Goal: Task Accomplishment & Management: Use online tool/utility

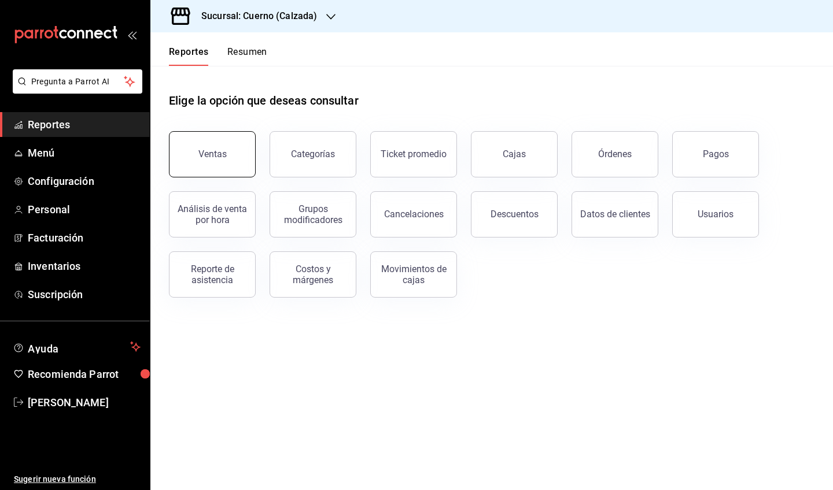
click at [207, 154] on div "Ventas" at bounding box center [212, 154] width 28 height 11
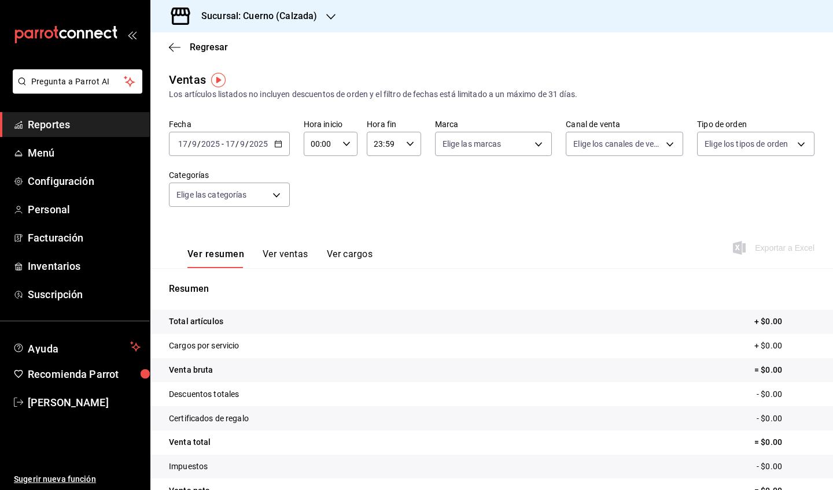
click at [292, 157] on div "Fecha [DATE] [DATE] - [DATE] [DATE] Hora inicio 00:00 Hora inicio Hora fin 23:5…" at bounding box center [491, 170] width 645 height 102
click at [78, 131] on span "Reportes" at bounding box center [84, 125] width 113 height 16
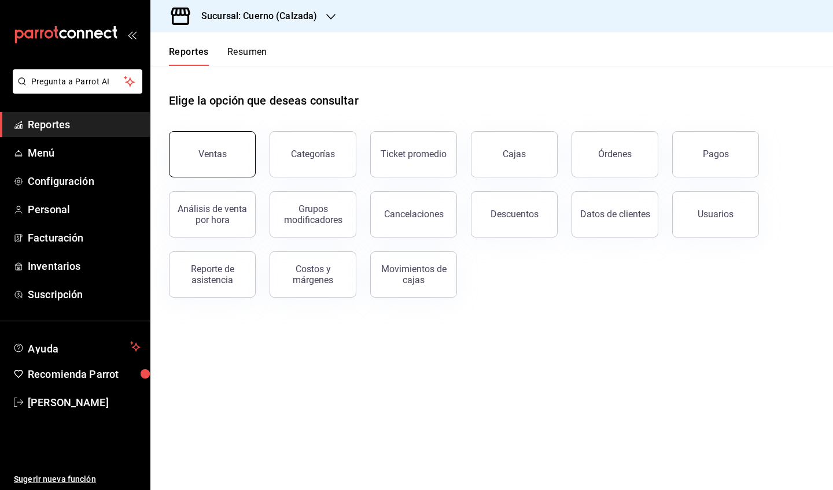
click at [228, 161] on button "Ventas" at bounding box center [212, 154] width 87 height 46
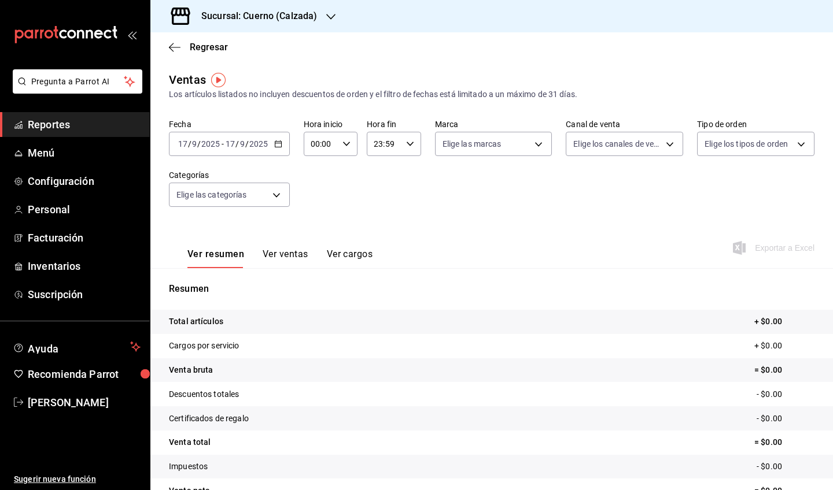
click at [281, 149] on div "[DATE] [DATE] - [DATE] [DATE]" at bounding box center [229, 144] width 121 height 24
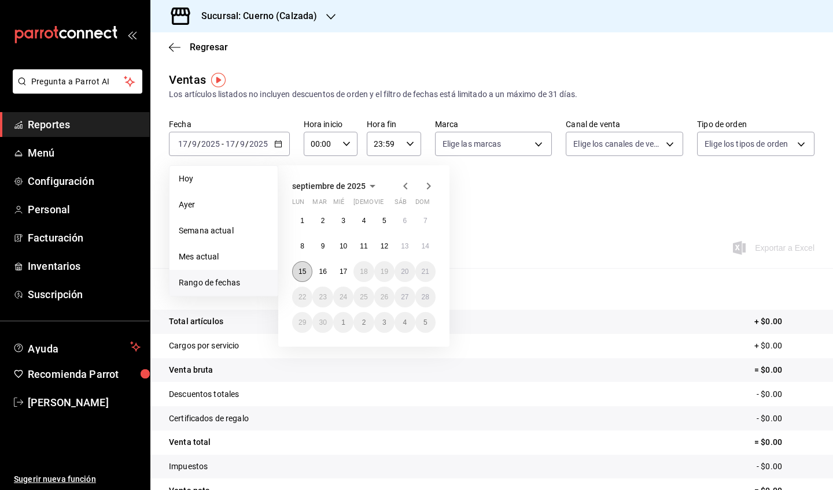
click at [301, 275] on abbr "15" at bounding box center [302, 272] width 8 height 8
click at [351, 274] on button "17" at bounding box center [343, 271] width 20 height 21
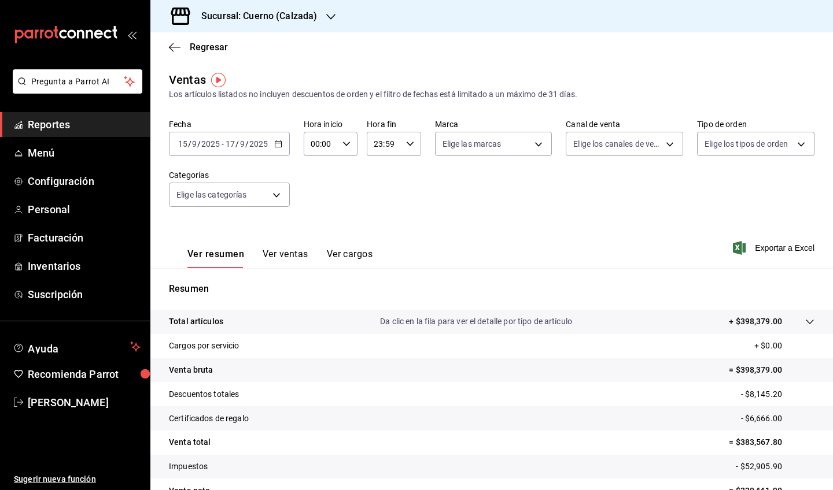
click at [332, 127] on label "Hora inicio" at bounding box center [331, 124] width 54 height 8
click at [337, 143] on div at bounding box center [416, 245] width 833 height 490
click at [337, 143] on input "00:00" at bounding box center [321, 143] width 34 height 23
click at [319, 223] on span "05" at bounding box center [316, 218] width 9 height 9
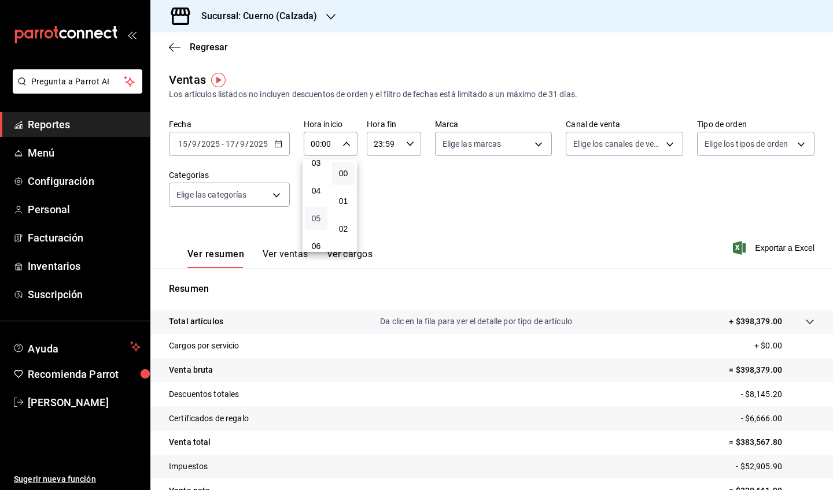
type input "05:00"
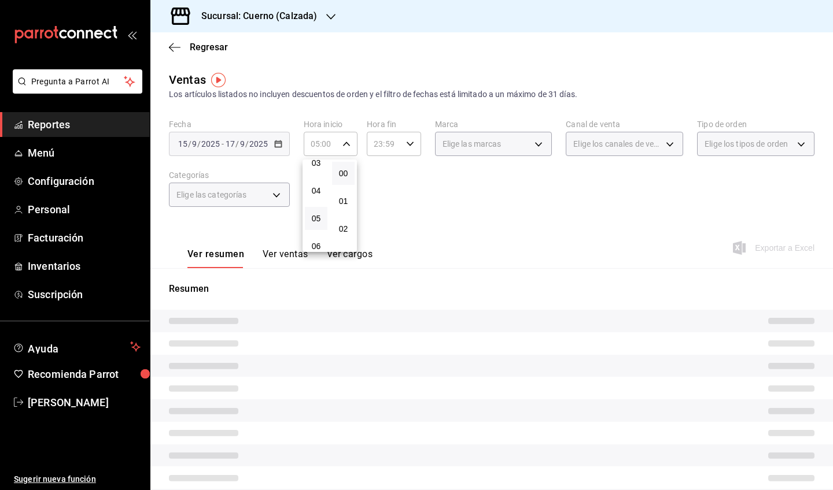
click at [427, 191] on div at bounding box center [416, 245] width 833 height 490
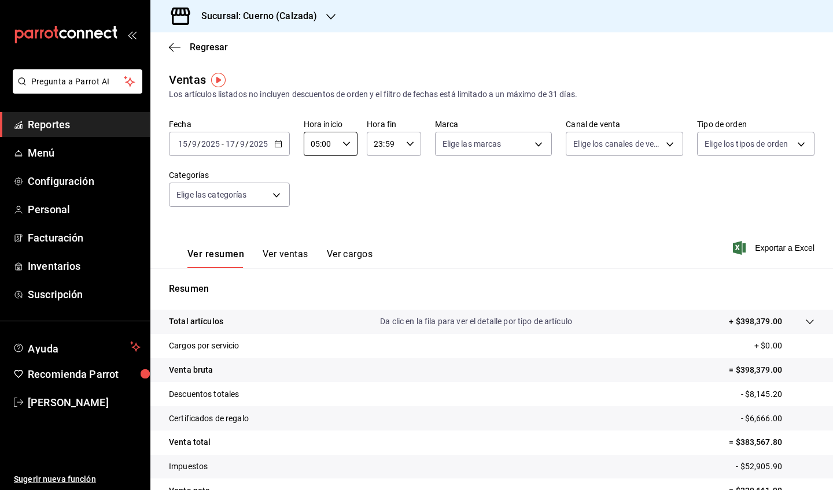
click at [397, 146] on input "23:59" at bounding box center [384, 143] width 34 height 23
click at [408, 168] on button "00" at bounding box center [407, 173] width 23 height 23
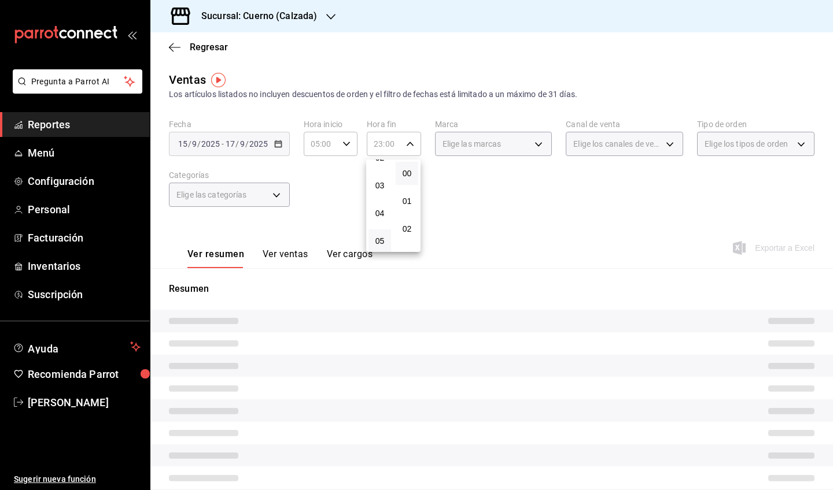
click at [387, 242] on button "05" at bounding box center [379, 241] width 23 height 23
type input "05:00"
click at [528, 223] on div at bounding box center [416, 245] width 833 height 490
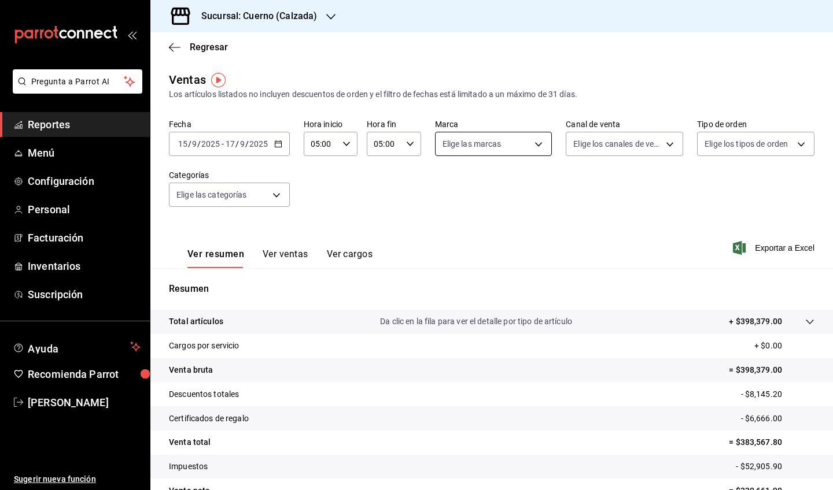
click at [496, 152] on body "Pregunta a Parrot AI Reportes Menú Configuración Personal Facturación Inventari…" at bounding box center [416, 245] width 833 height 490
click at [505, 219] on li "Cuerno - Calzada" at bounding box center [493, 228] width 116 height 26
type input "b7ae777b-2dfc-42e0-9650-6cefdf37a424"
checkbox input "true"
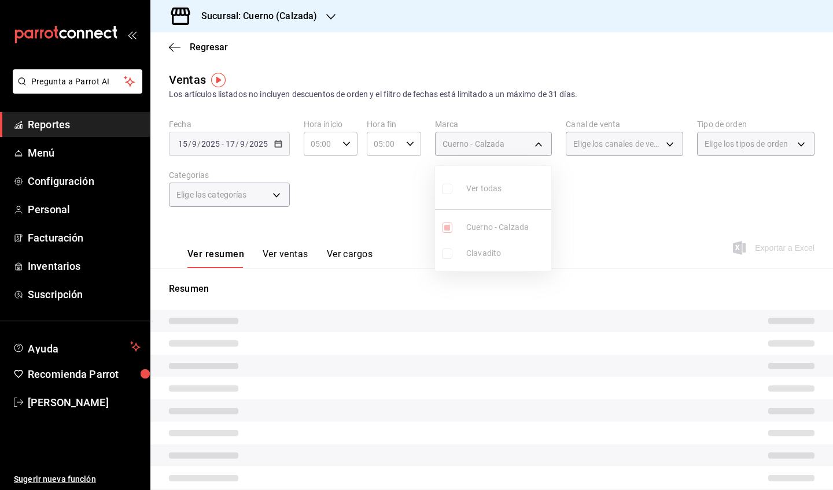
click at [643, 215] on div at bounding box center [416, 245] width 833 height 490
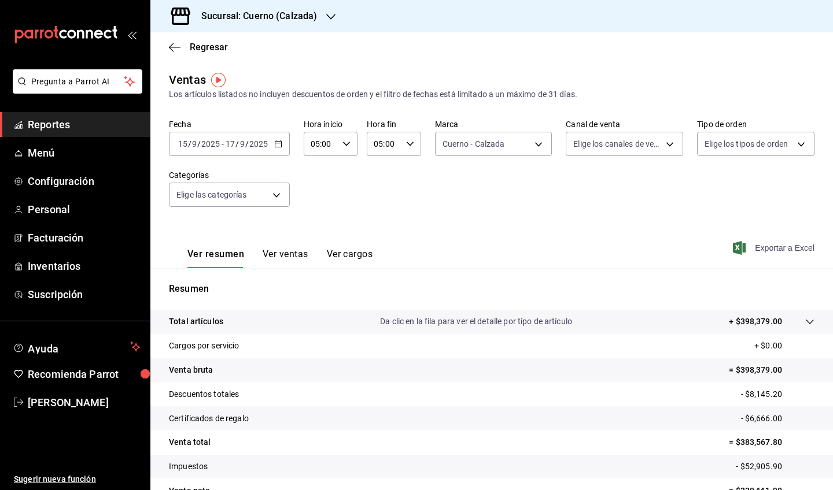
click at [777, 252] on span "Exportar a Excel" at bounding box center [774, 248] width 79 height 14
click at [338, 83] on div "Ventas Los artículos listados no incluyen descuentos de orden y el filtro de fe…" at bounding box center [491, 85] width 645 height 29
